Goal: Check status: Check status

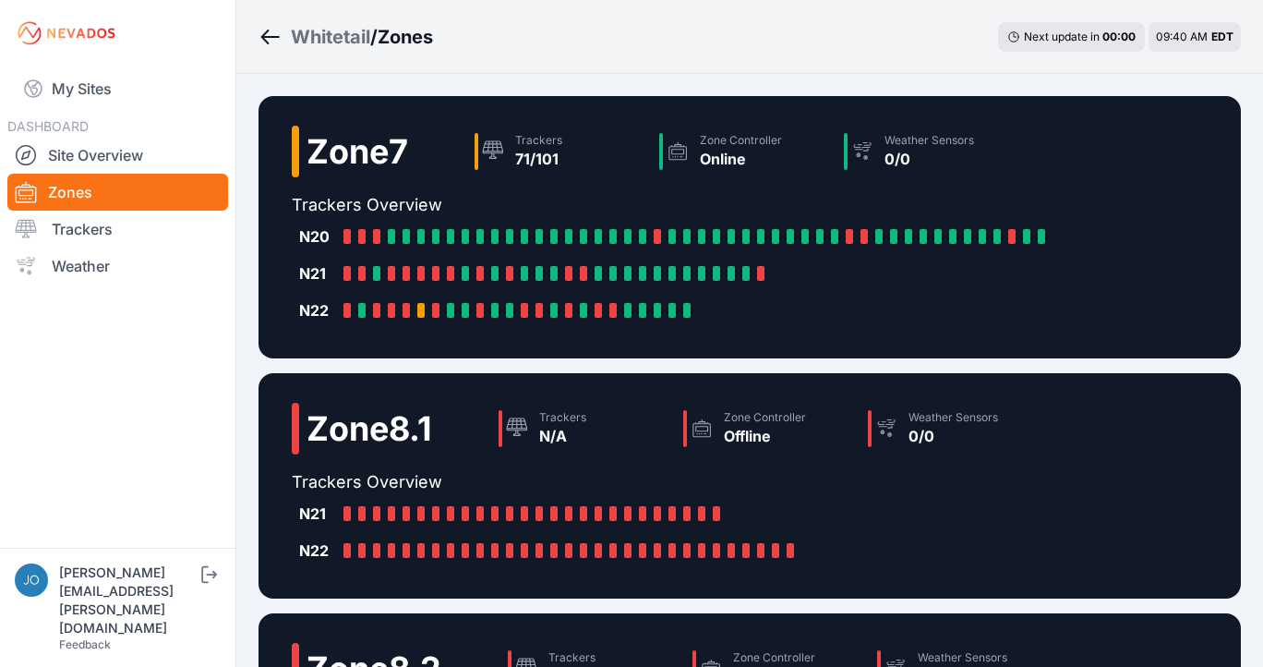
scroll to position [583, 0]
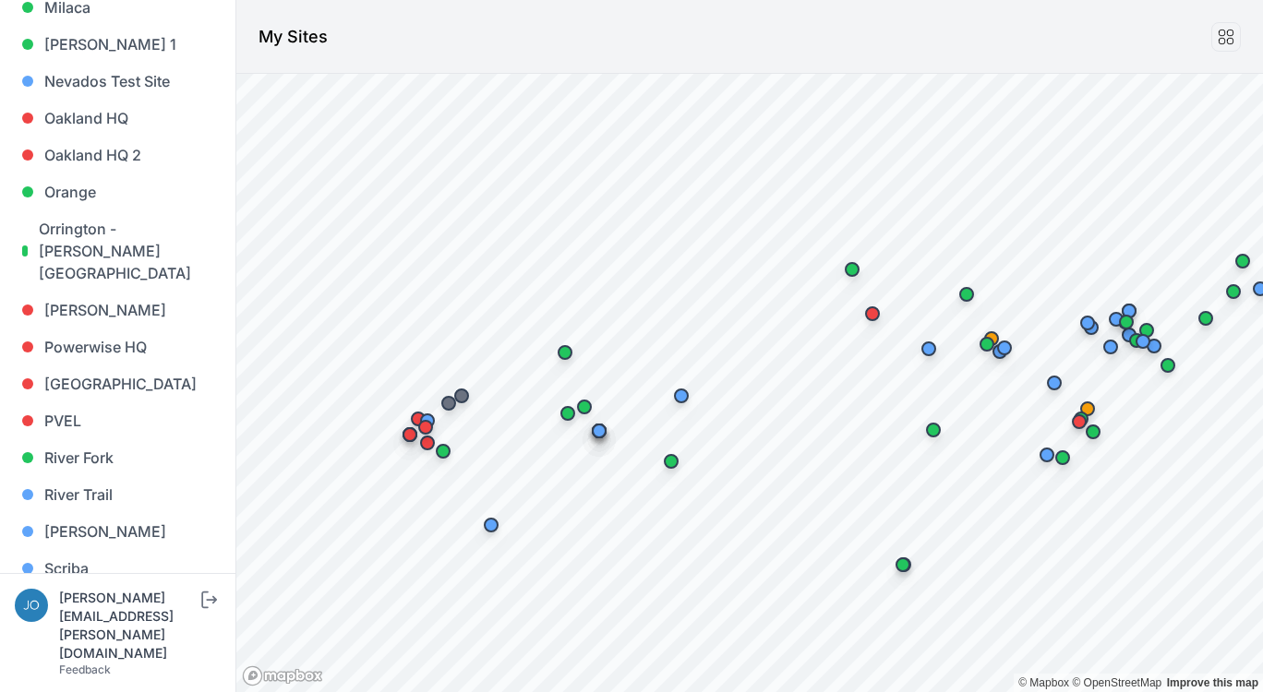
scroll to position [1493, 0]
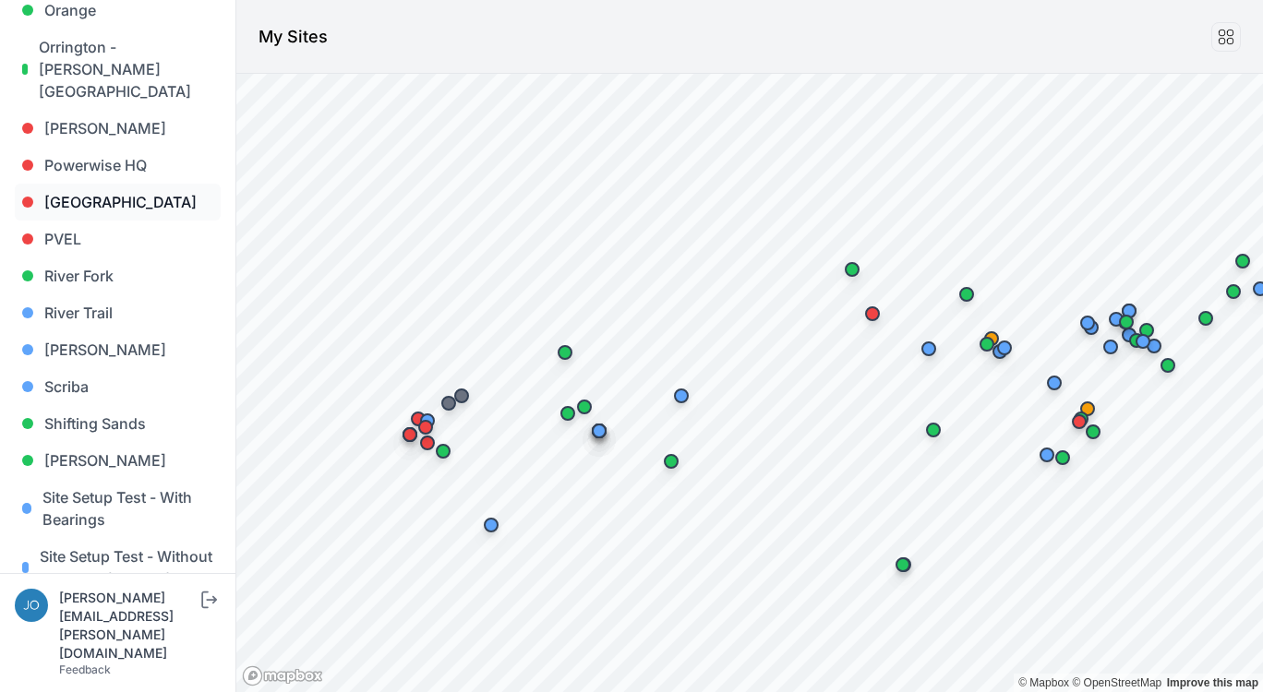
click at [86, 184] on link "[GEOGRAPHIC_DATA]" at bounding box center [118, 202] width 206 height 37
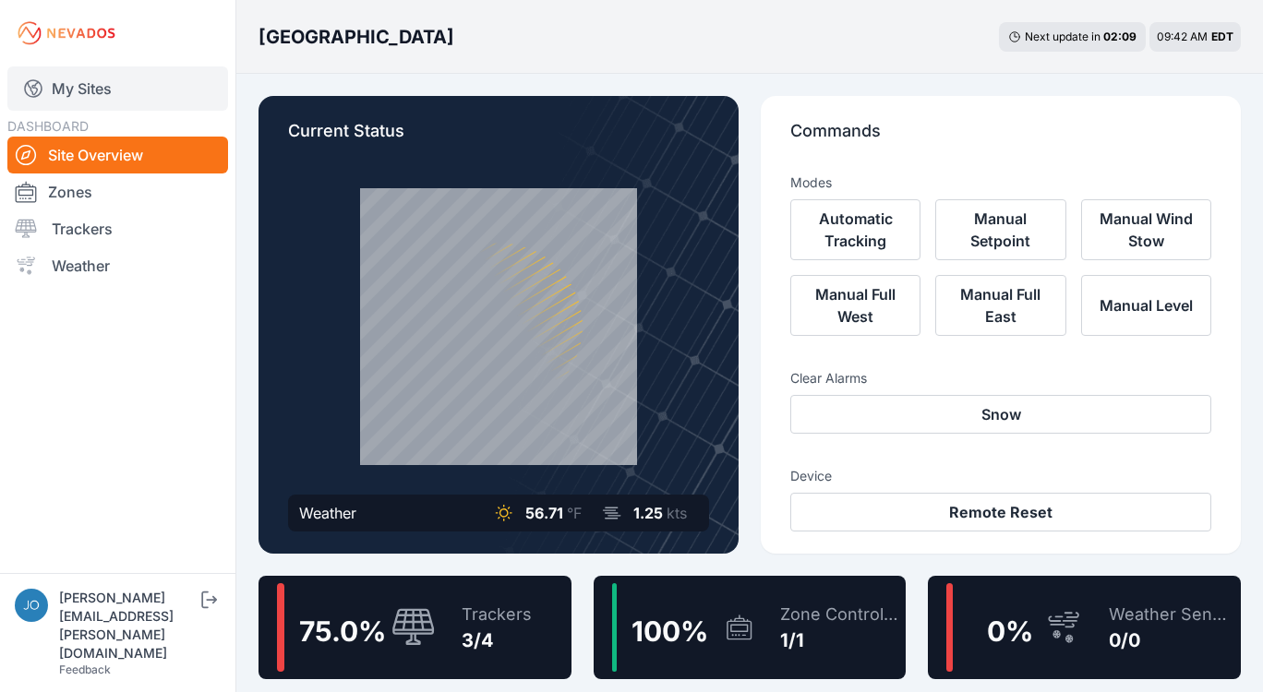
click at [71, 80] on link "My Sites" at bounding box center [117, 88] width 221 height 44
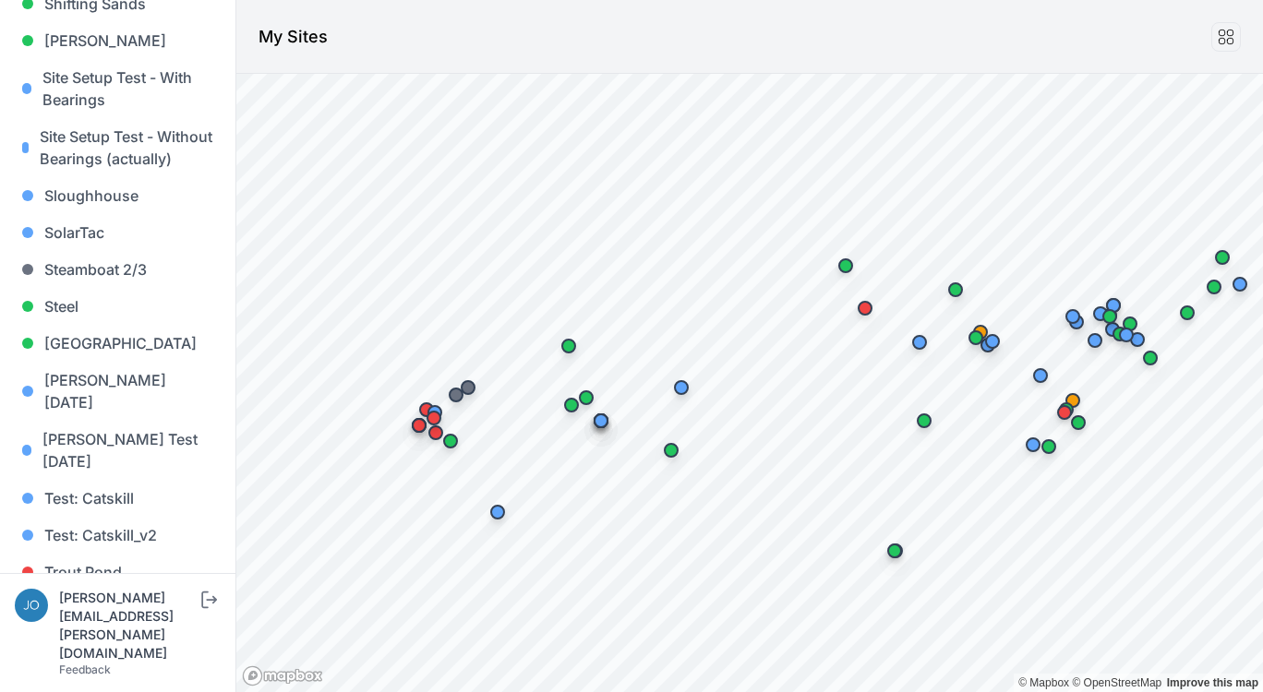
scroll to position [1912, 0]
click at [80, 629] on link "Whitetail" at bounding box center [118, 647] width 206 height 37
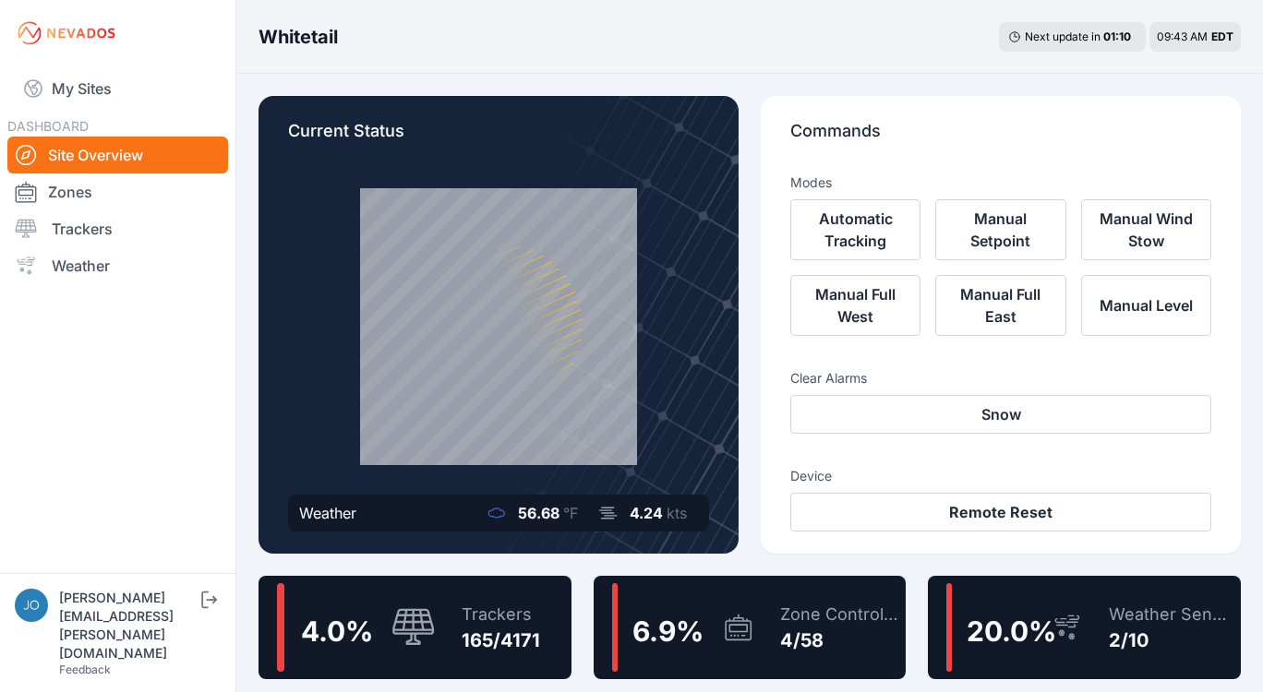
click at [534, 590] on div "Trackers 165/4171" at bounding box center [491, 627] width 97 height 89
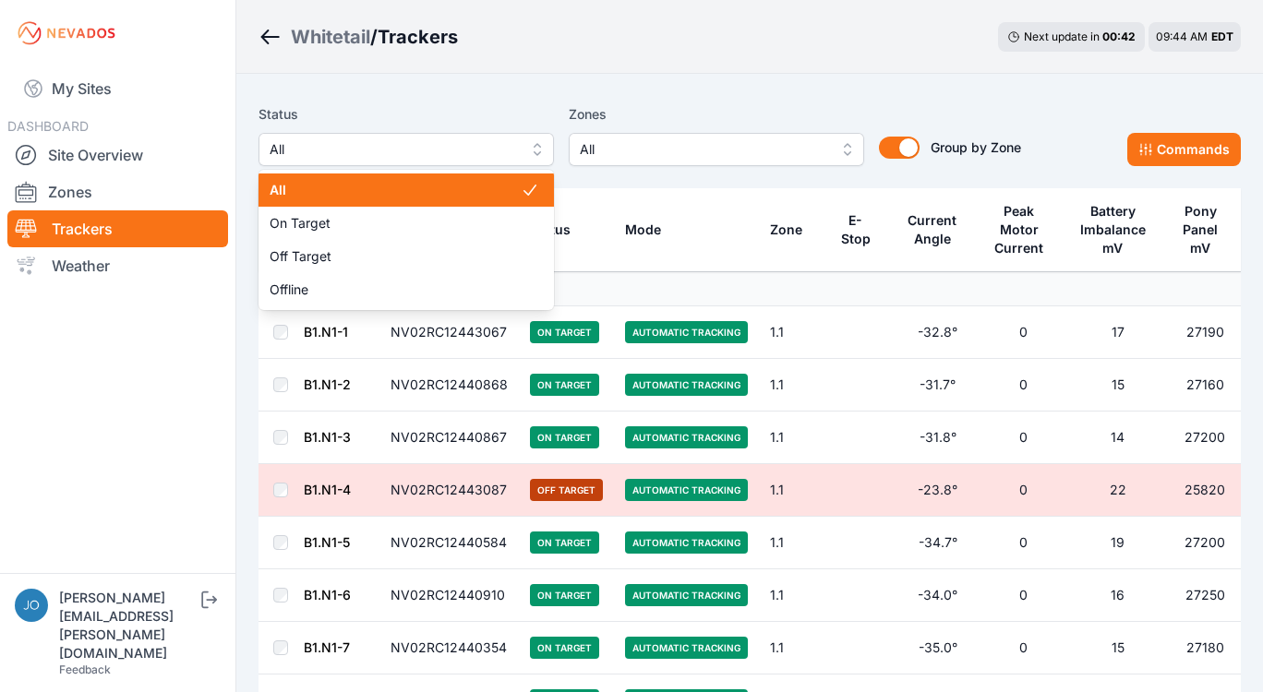
click at [397, 144] on span "All" at bounding box center [393, 149] width 247 height 22
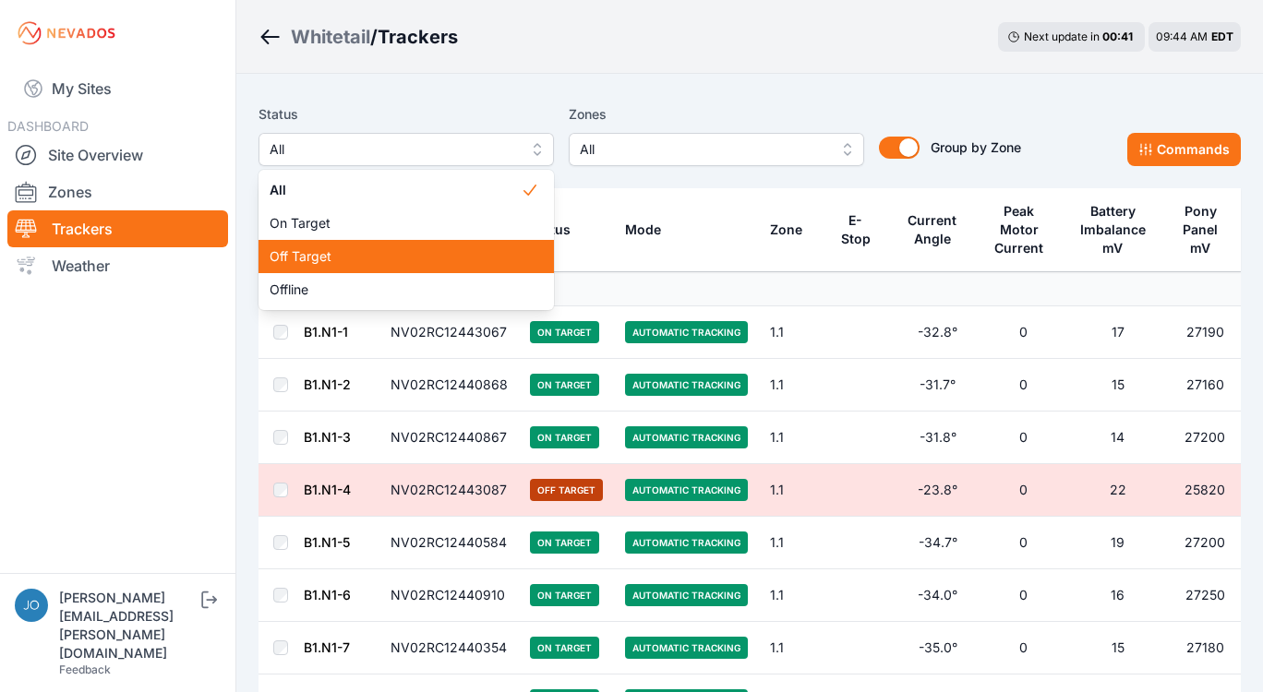
click at [431, 258] on span "Off Target" at bounding box center [395, 256] width 251 height 18
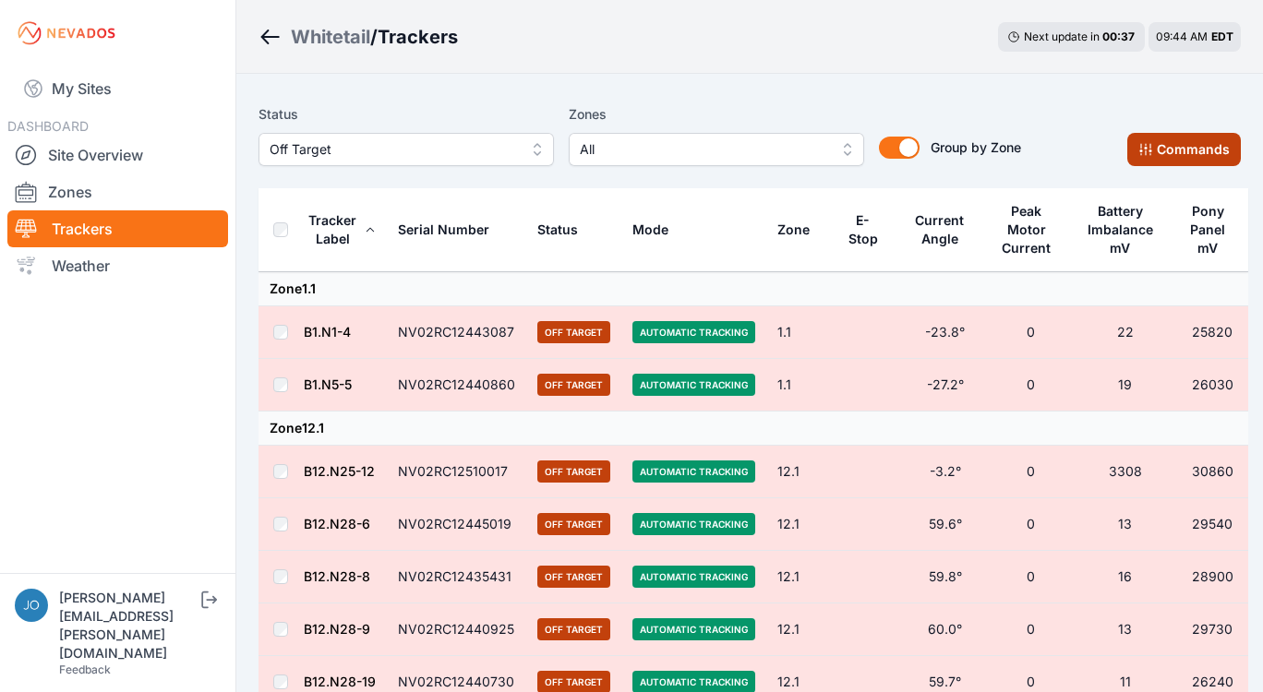
click at [1171, 150] on button "Commands" at bounding box center [1184, 149] width 114 height 33
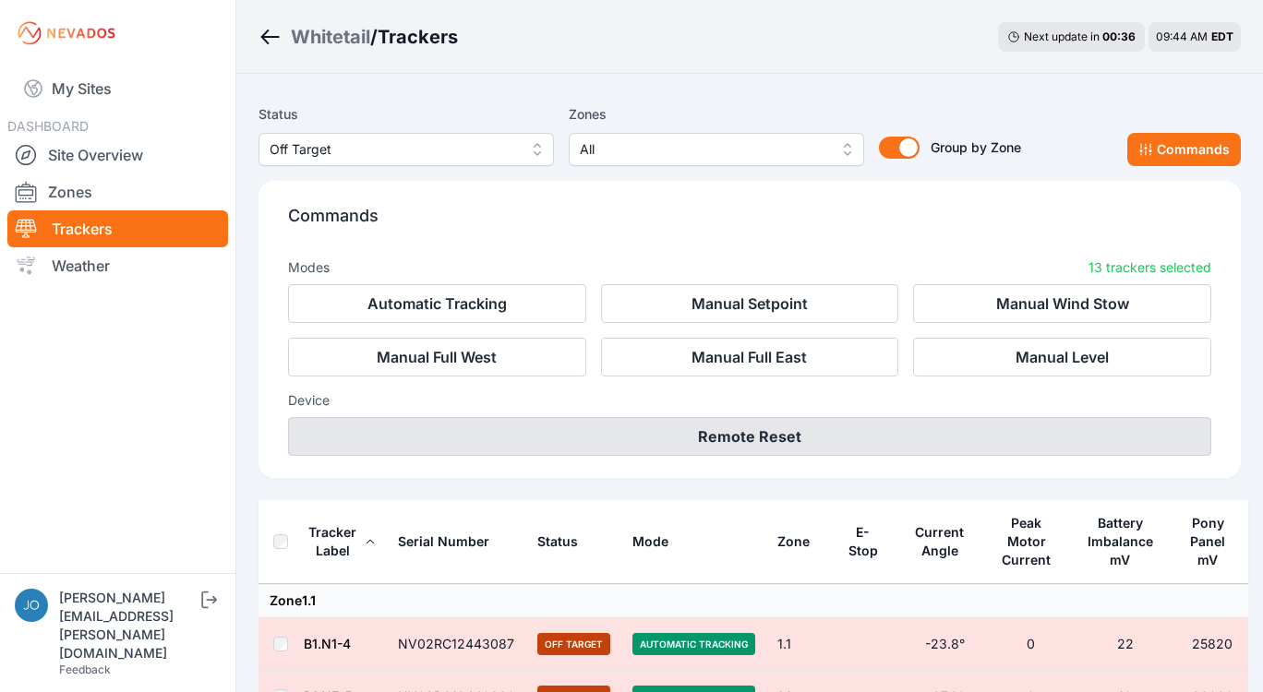
click at [854, 433] on button "Remote Reset" at bounding box center [749, 436] width 923 height 39
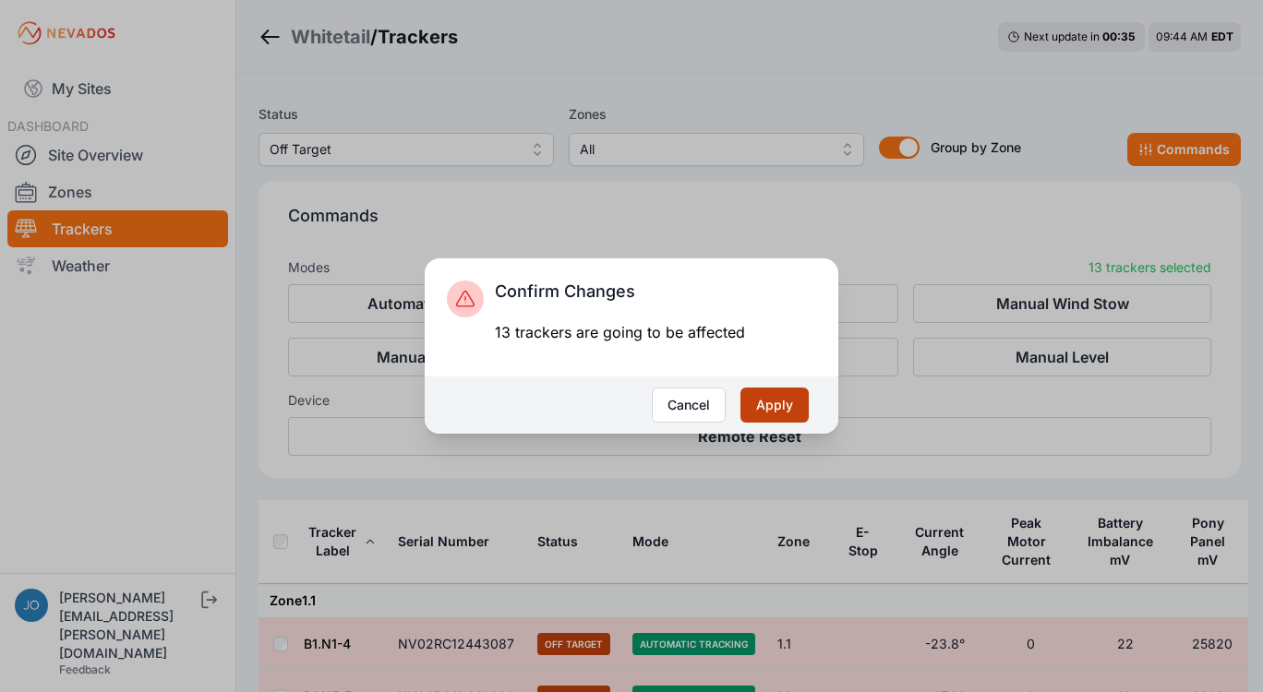
click at [798, 401] on button "Apply" at bounding box center [774, 405] width 68 height 35
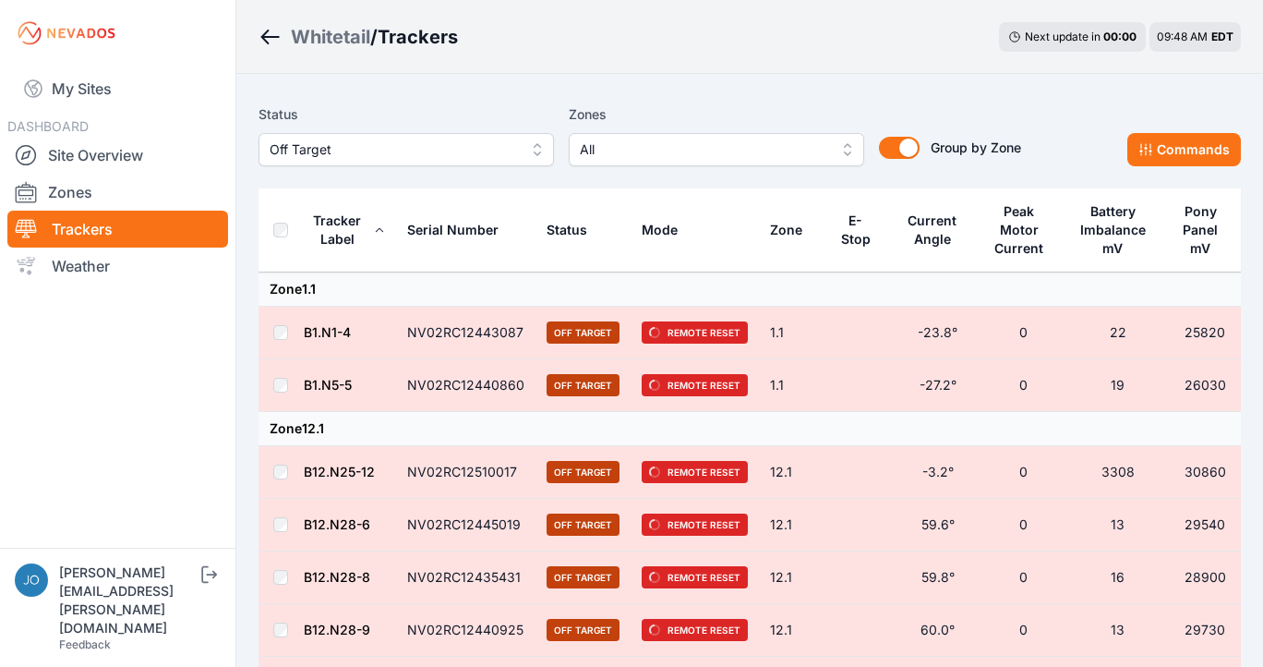
click at [326, 150] on span "Off Target" at bounding box center [393, 149] width 247 height 22
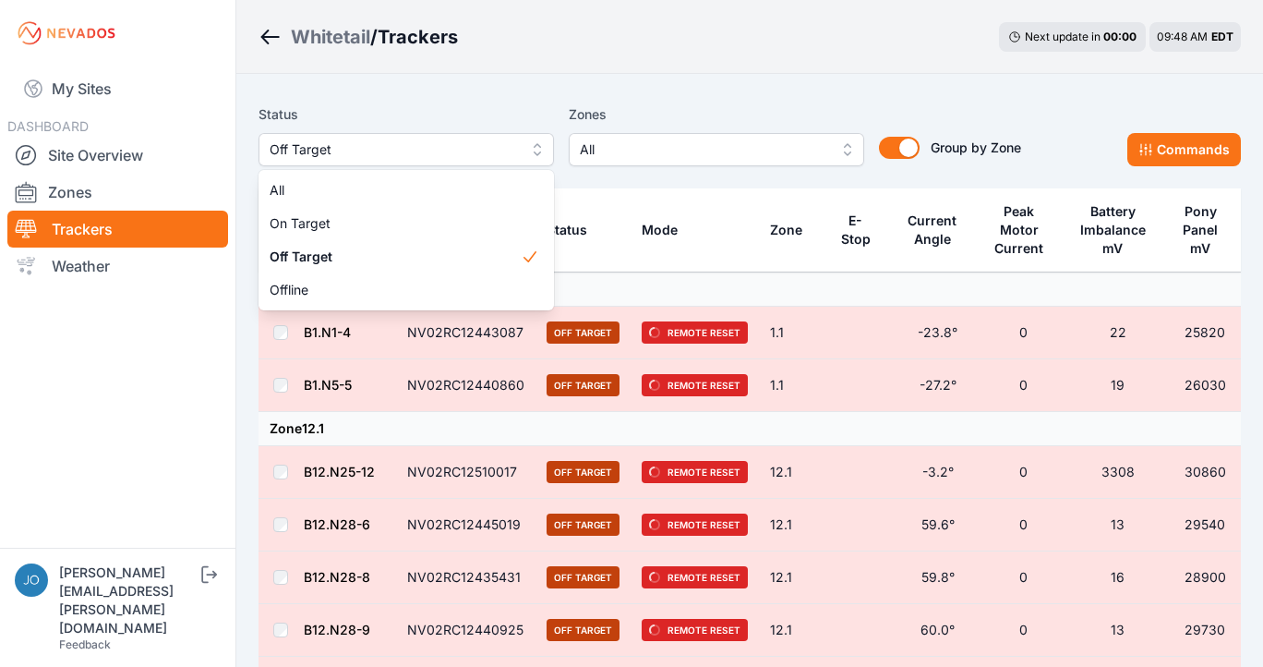
click at [71, 205] on div "Whitetail / Trackers Next update in 00 : 00 09:48 AM EDT Status Off Target All …" at bounding box center [631, 605] width 1263 height 1210
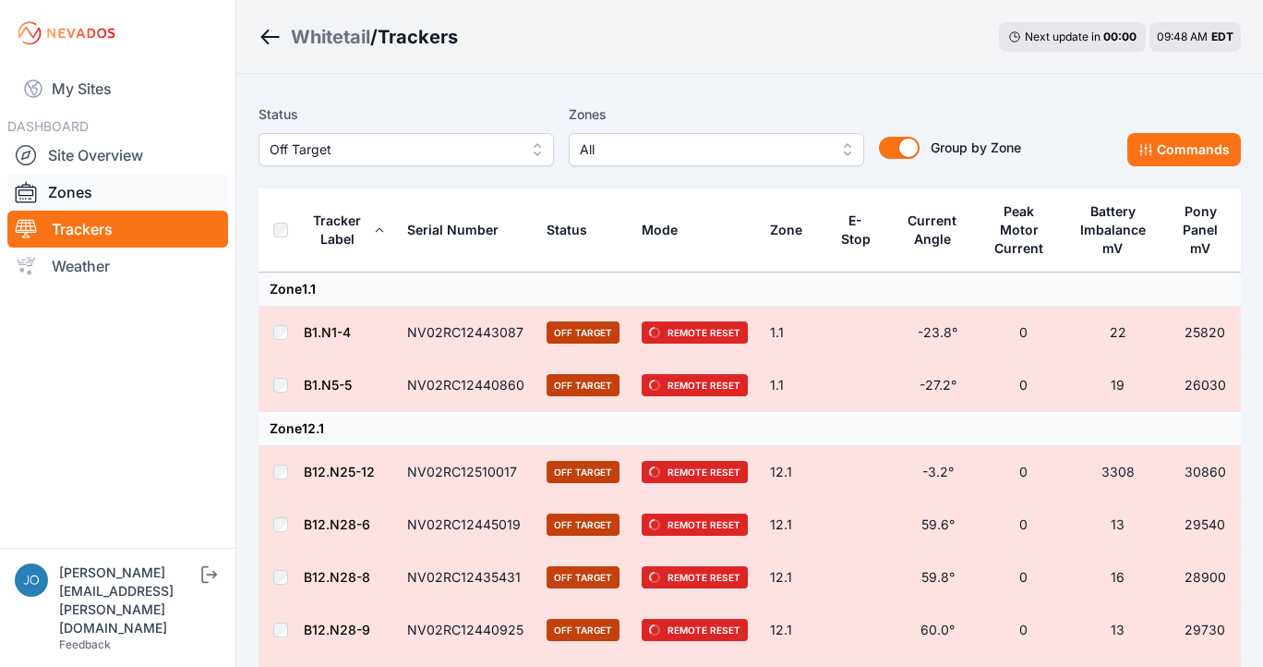
click at [75, 188] on link "Zones" at bounding box center [117, 192] width 221 height 37
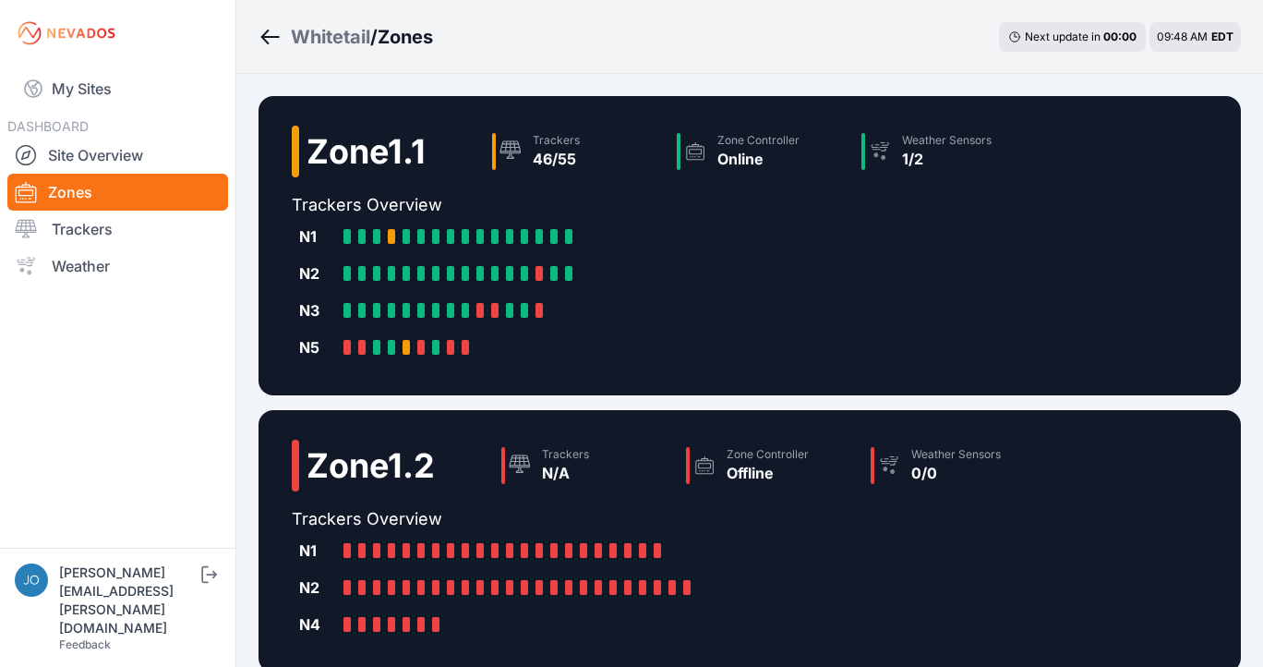
click at [331, 36] on div "Whitetail" at bounding box center [330, 37] width 79 height 26
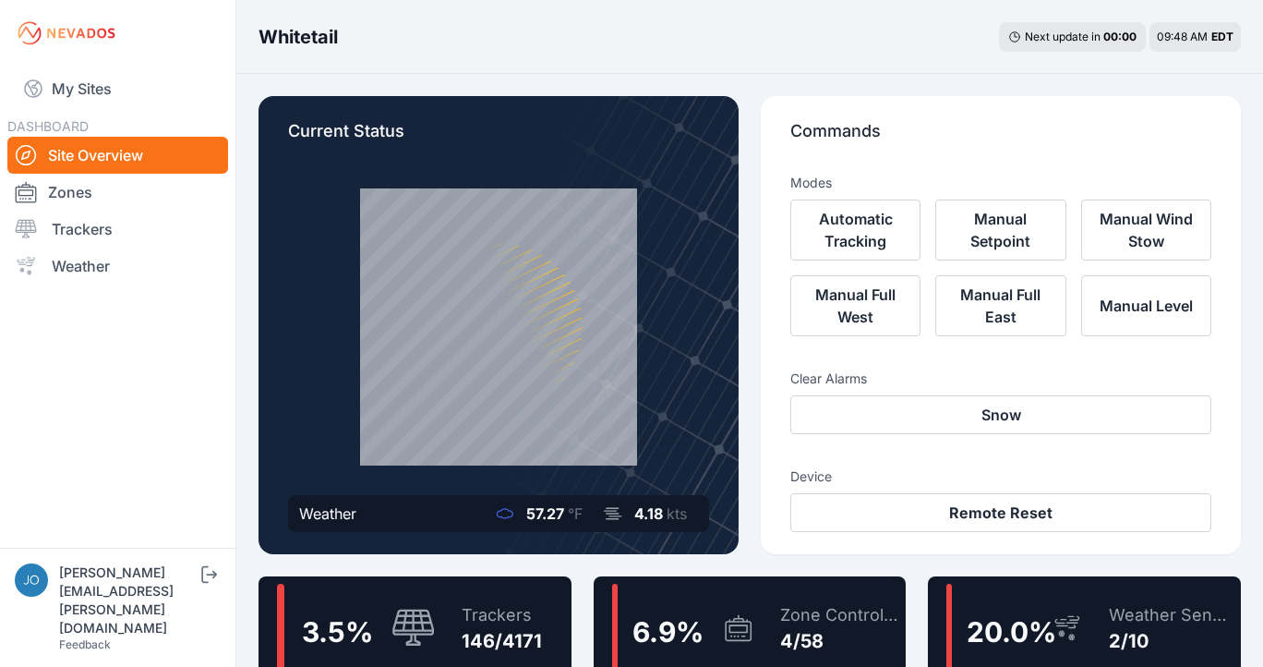
click at [529, 604] on div "Trackers" at bounding box center [502, 615] width 80 height 26
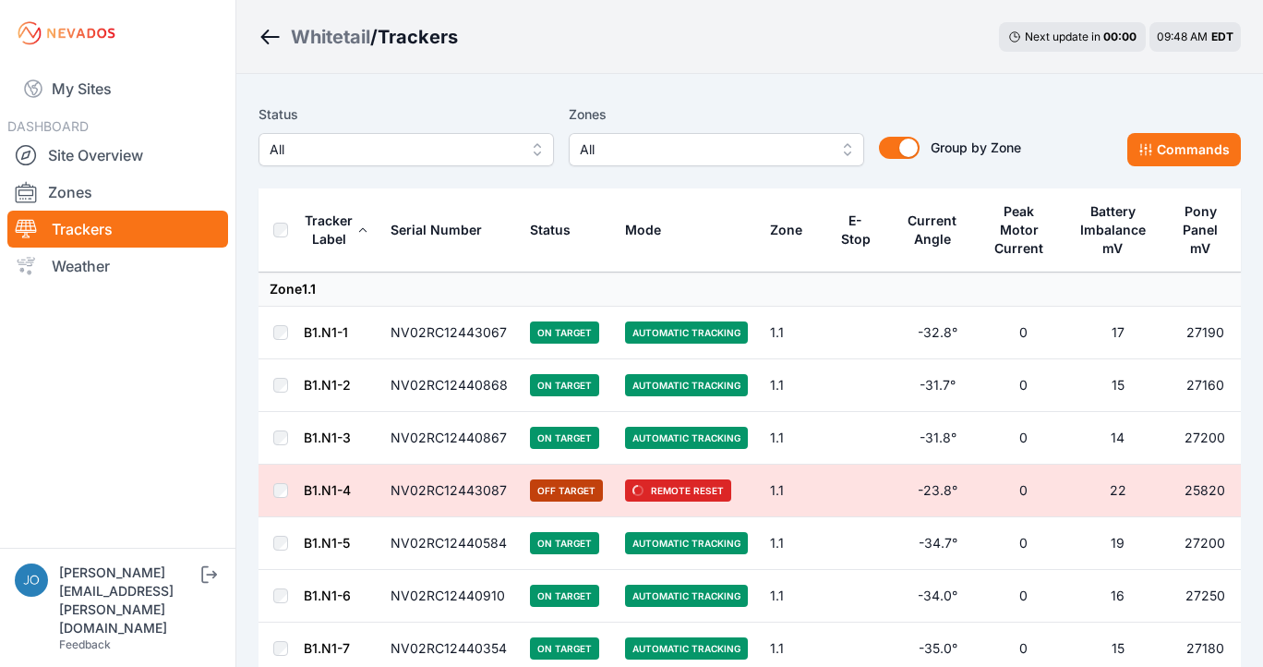
click at [625, 157] on span "All" at bounding box center [703, 149] width 247 height 22
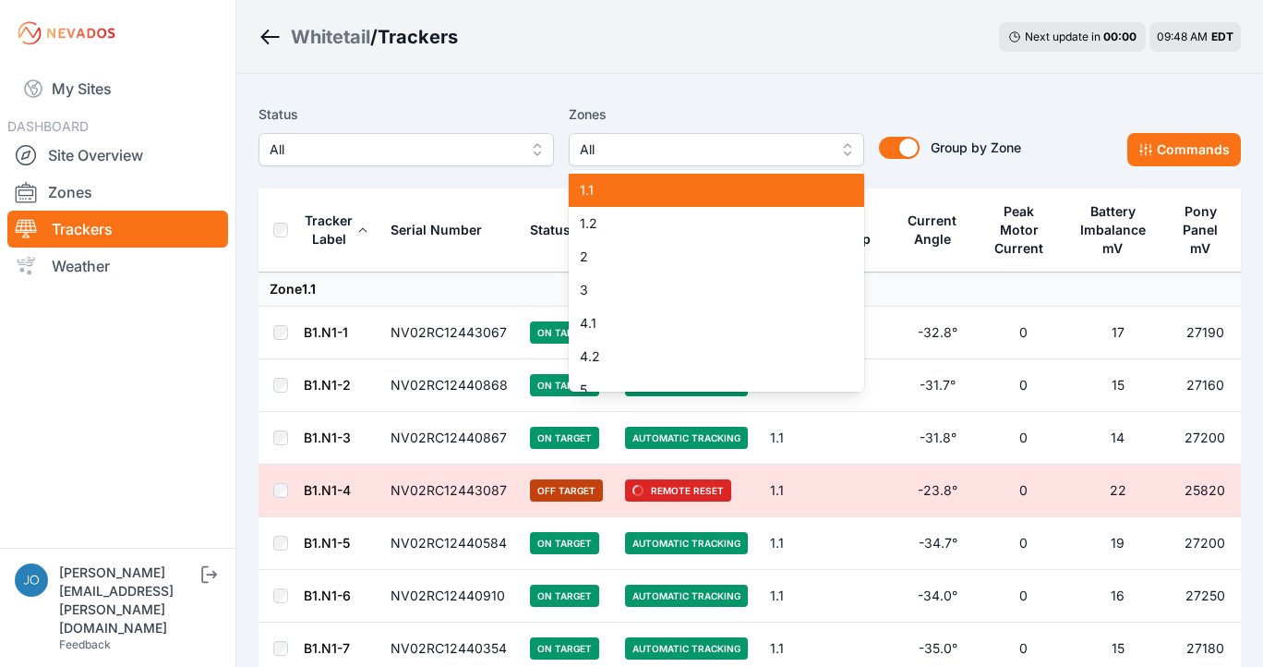
click at [625, 182] on span "1.1" at bounding box center [705, 190] width 251 height 18
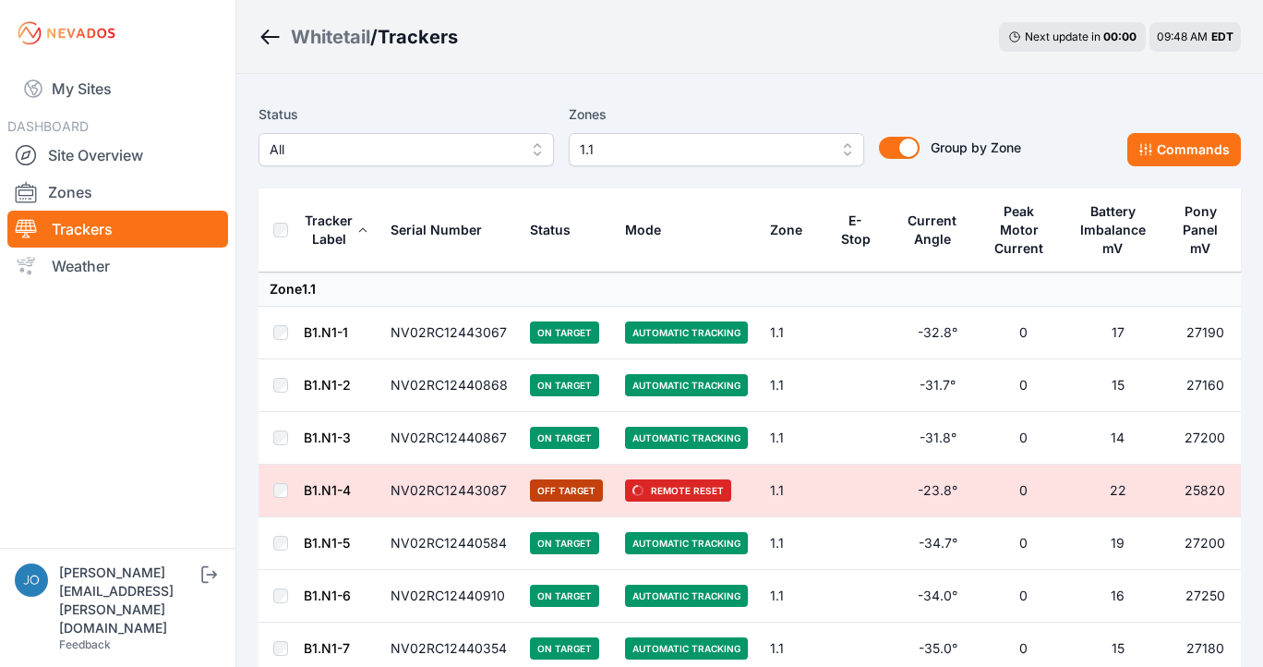
click at [597, 289] on td "Zone 1.1" at bounding box center [750, 289] width 982 height 34
click at [384, 159] on span "All" at bounding box center [393, 149] width 247 height 22
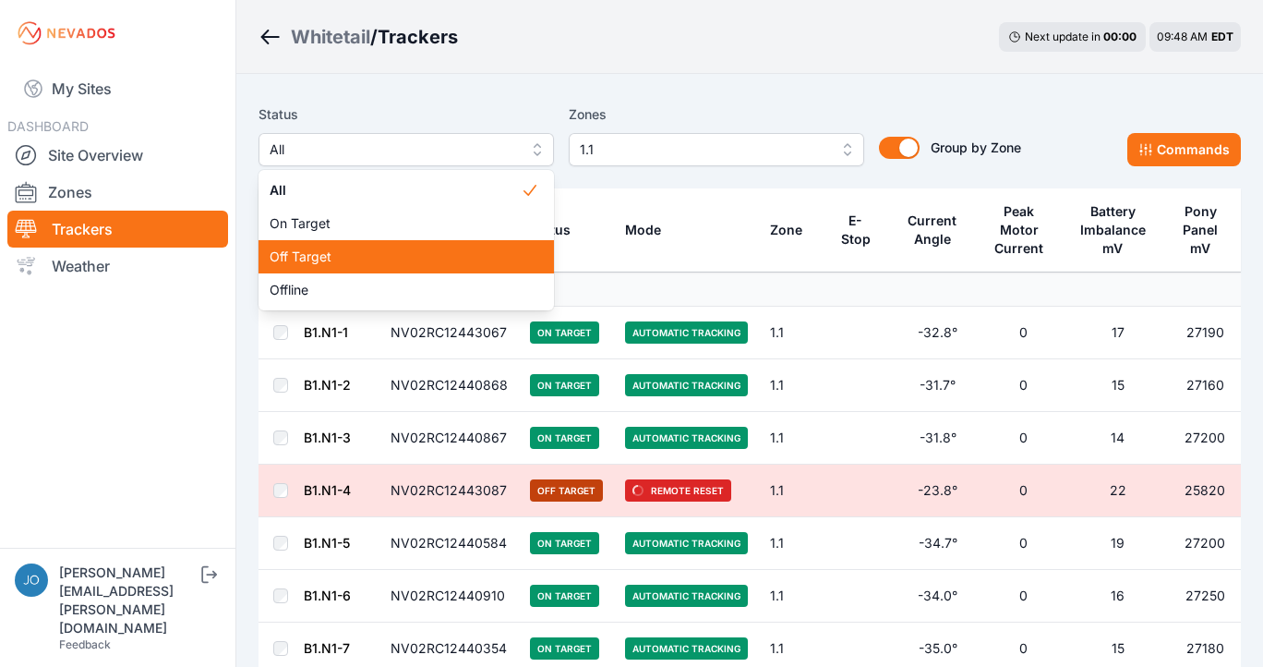
click at [388, 250] on span "Off Target" at bounding box center [395, 256] width 251 height 18
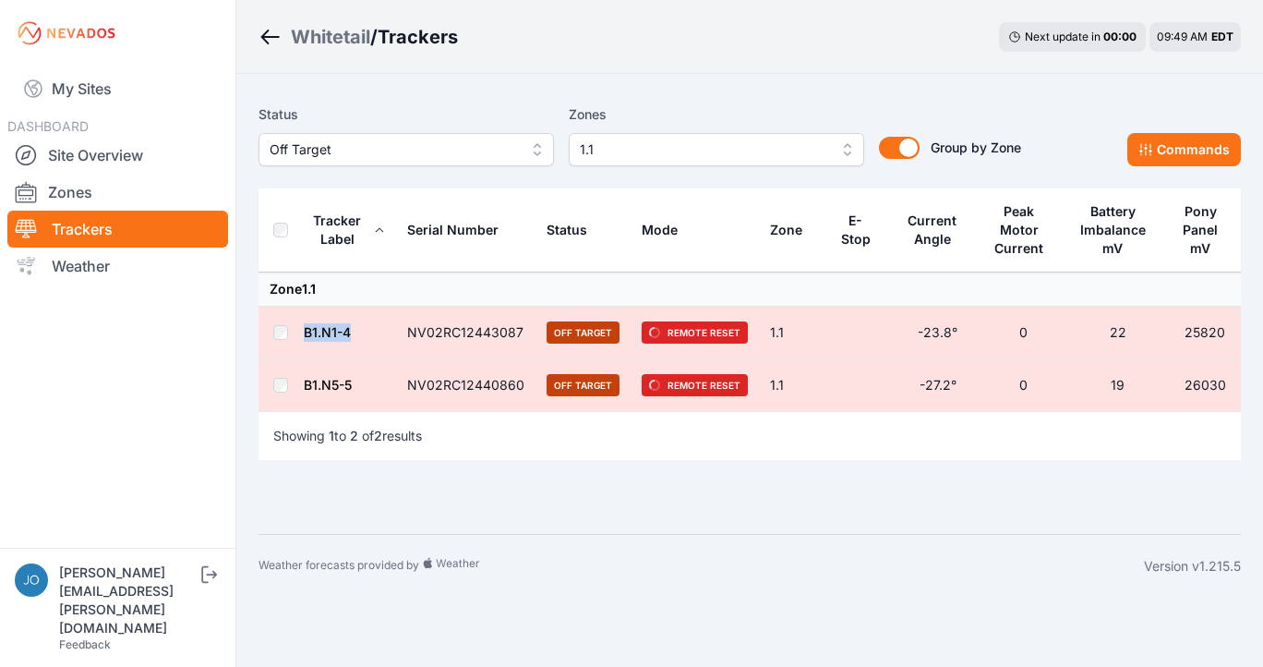
drag, startPoint x: 354, startPoint y: 331, endPoint x: 305, endPoint y: 338, distance: 49.4
click at [305, 338] on td "B1.N1-4" at bounding box center [349, 333] width 93 height 53
drag, startPoint x: 540, startPoint y: 332, endPoint x: 300, endPoint y: 328, distance: 240.1
click at [300, 328] on tr "B1.N1-4 NV02RC12443087 Off Target Remote Reset 1.1 -23.8° 0 22 25820" at bounding box center [750, 333] width 982 height 53
copy tr "B1.N1-4 NV02RC12443087"
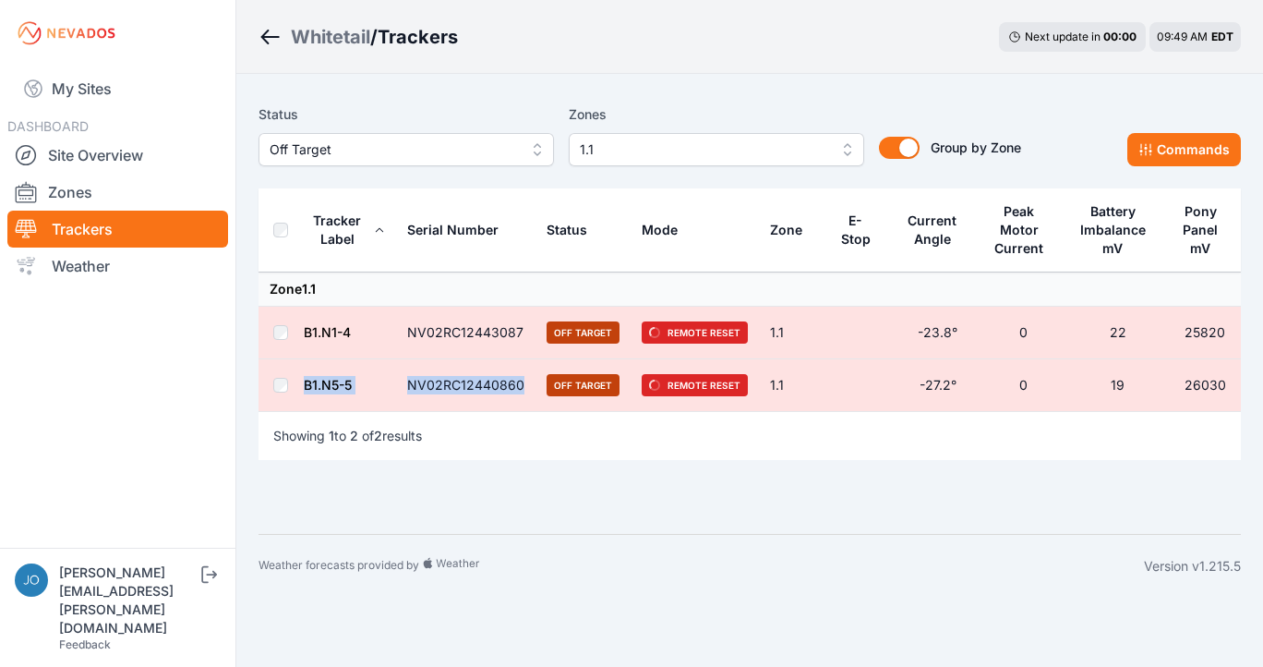
drag, startPoint x: 540, startPoint y: 387, endPoint x: 306, endPoint y: 388, distance: 234.5
click at [306, 388] on tr "B1.N5-5 NV02RC12440860 Off Target Remote Reset 1.1 -27.2° 0 19 26030" at bounding box center [750, 385] width 982 height 53
copy tr "B1.N5-5 NV02RC12440860"
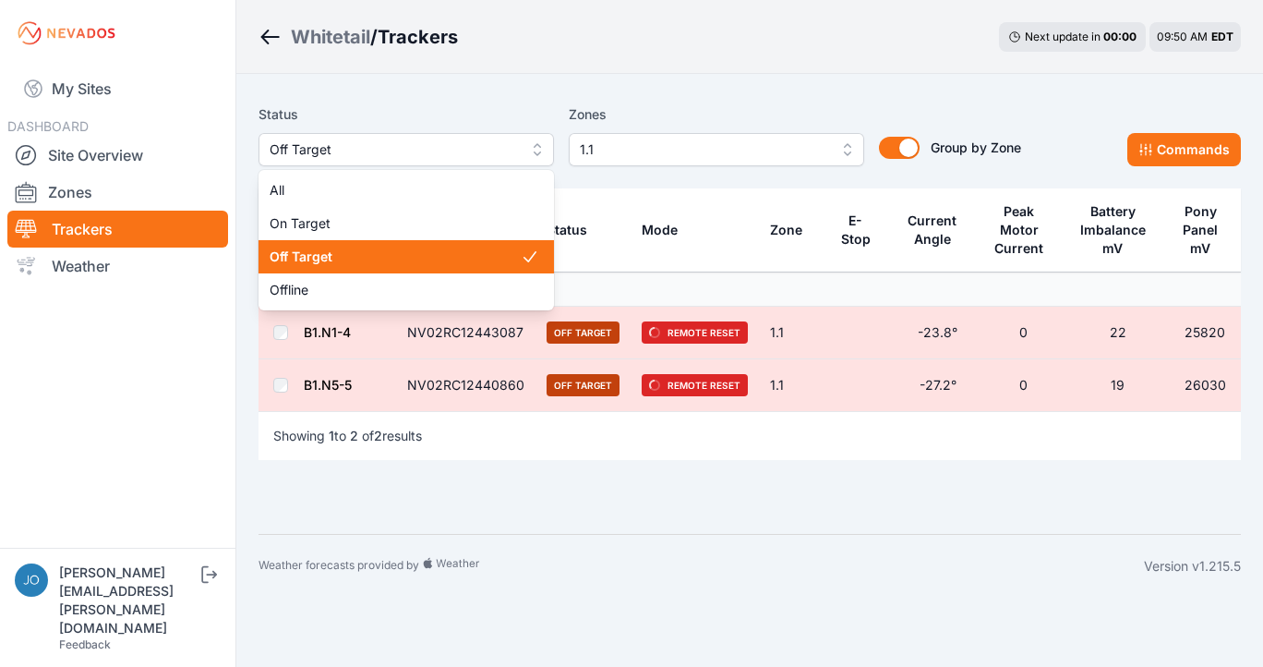
click at [346, 144] on span "Off Target" at bounding box center [393, 149] width 247 height 22
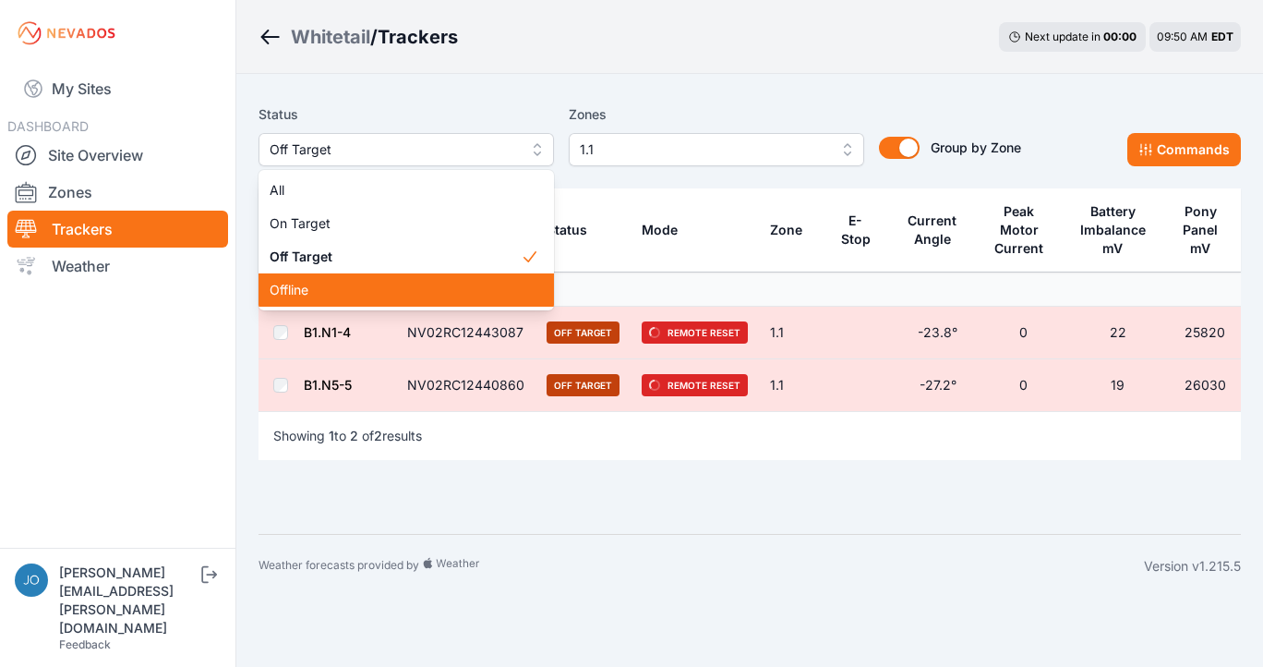
click at [321, 287] on span "Offline" at bounding box center [395, 290] width 251 height 18
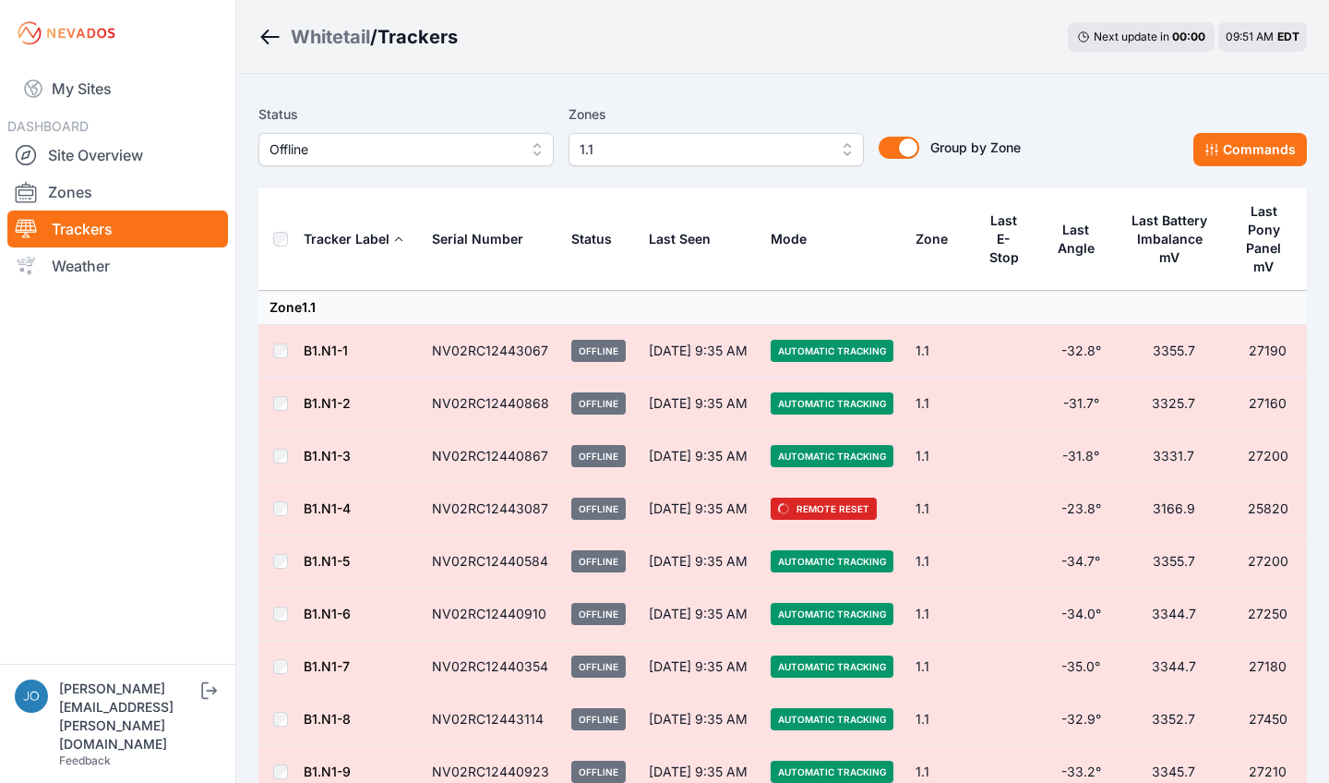
click at [302, 41] on div "Whitetail" at bounding box center [330, 37] width 79 height 26
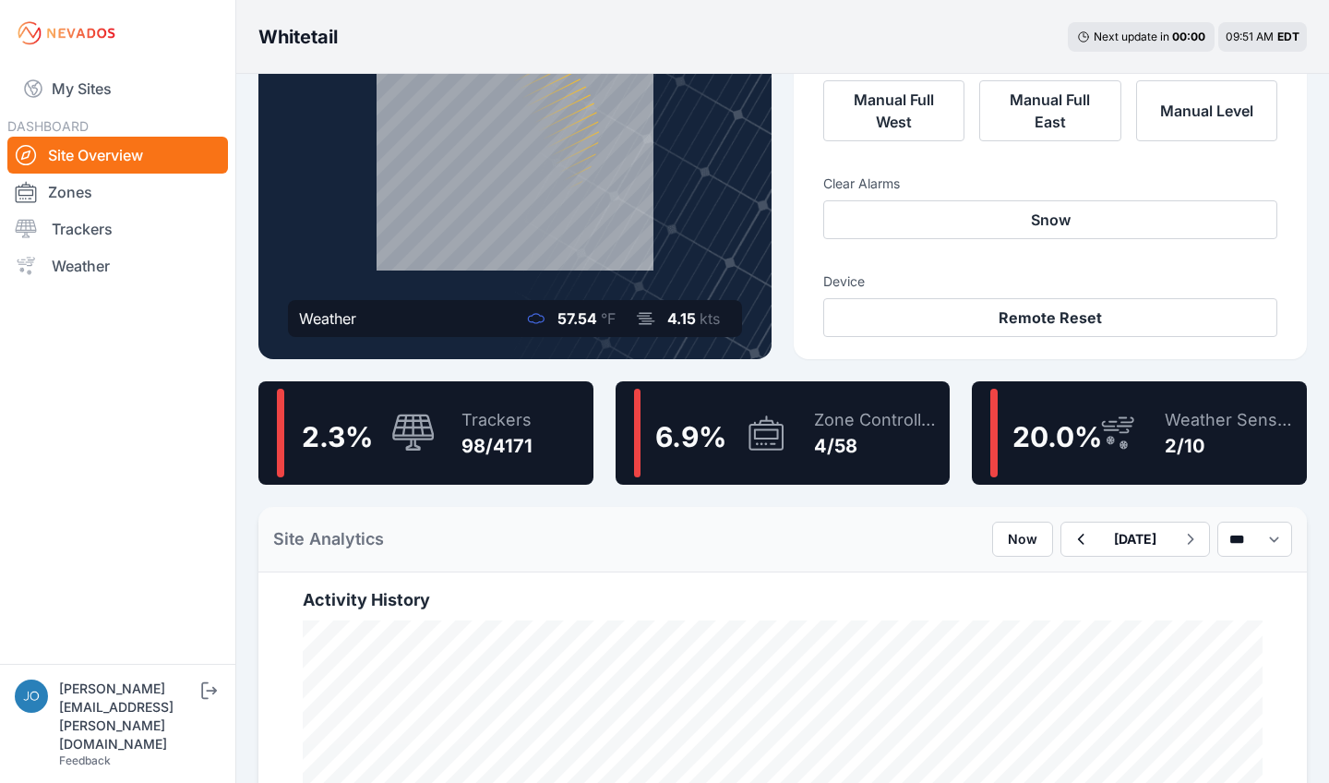
scroll to position [198, 0]
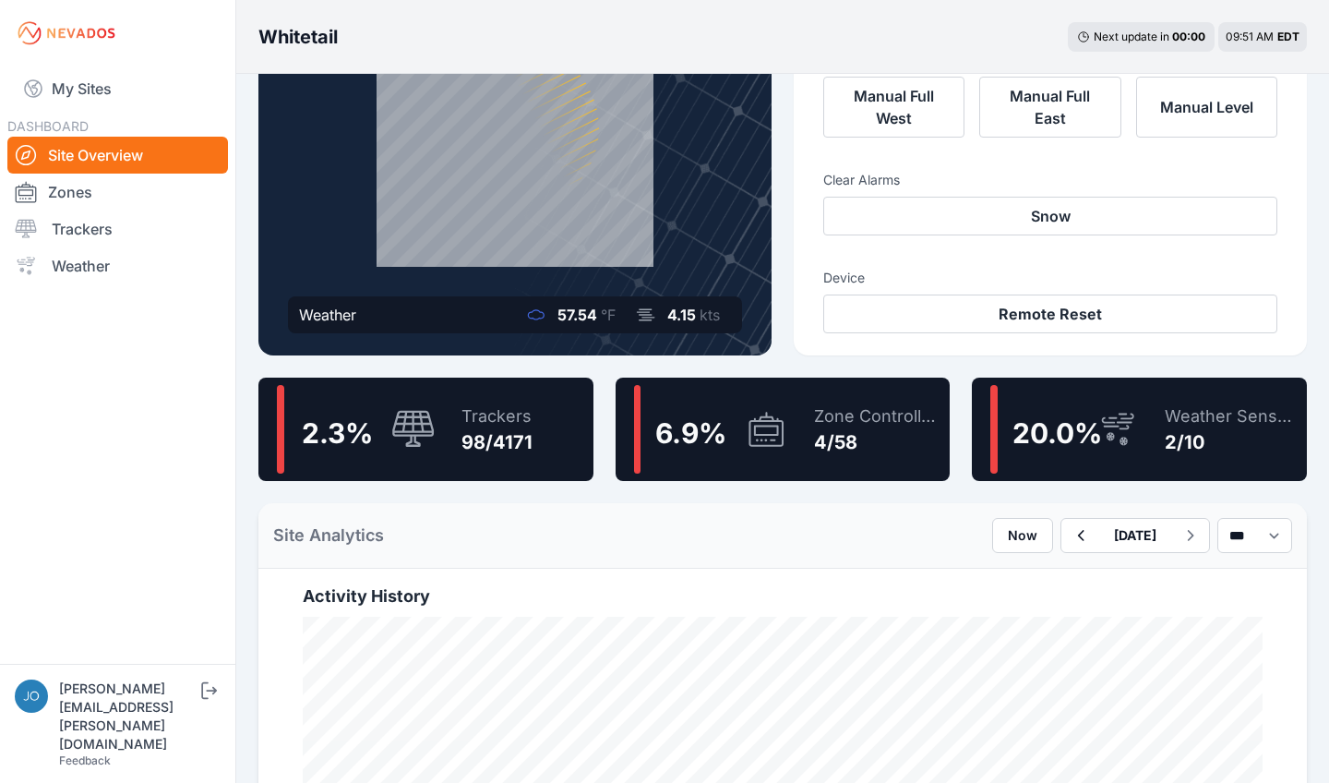
click at [520, 405] on div "Trackers" at bounding box center [497, 416] width 71 height 26
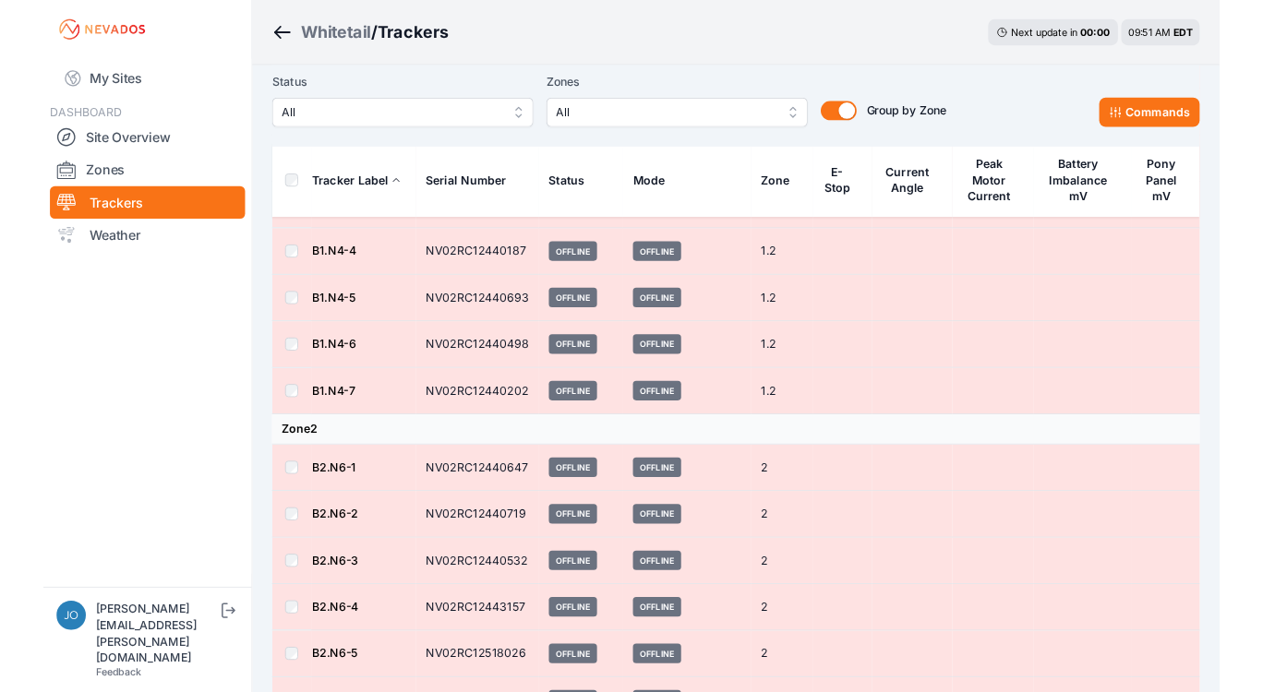
scroll to position [5557, 0]
